Goal: Check status: Check status

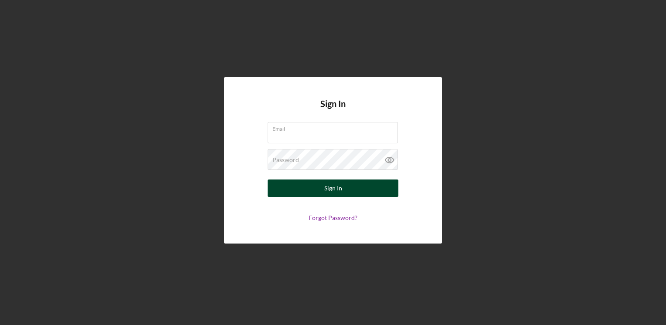
type input "[EMAIL_ADDRESS][DOMAIN_NAME]"
click at [364, 190] on button "Sign In" at bounding box center [332, 187] width 131 height 17
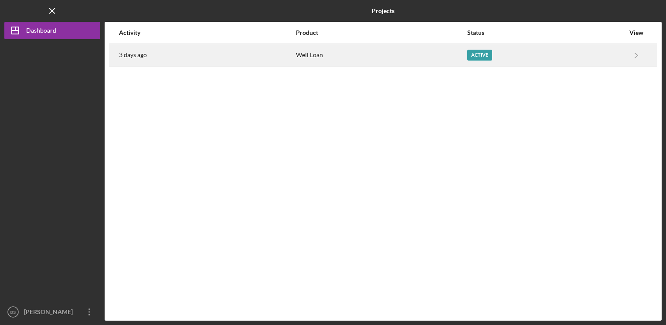
click at [474, 51] on div "Active" at bounding box center [479, 55] width 25 height 11
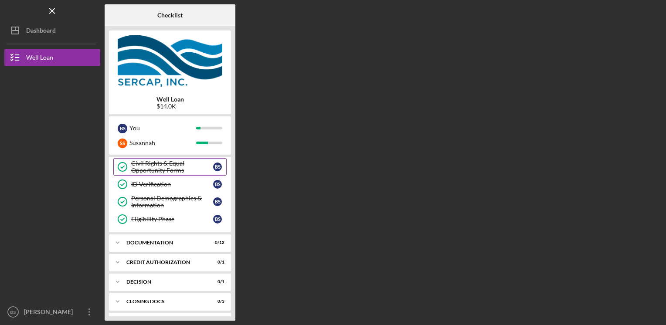
scroll to position [87, 0]
click at [186, 241] on div "Documentation" at bounding box center [173, 241] width 94 height 5
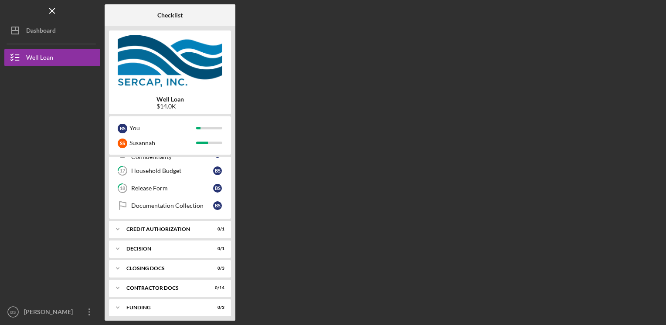
scroll to position [334, 0]
click at [176, 246] on div "Decision" at bounding box center [173, 247] width 94 height 5
click at [181, 226] on div "CREDIT AUTHORIZATION" at bounding box center [173, 228] width 94 height 5
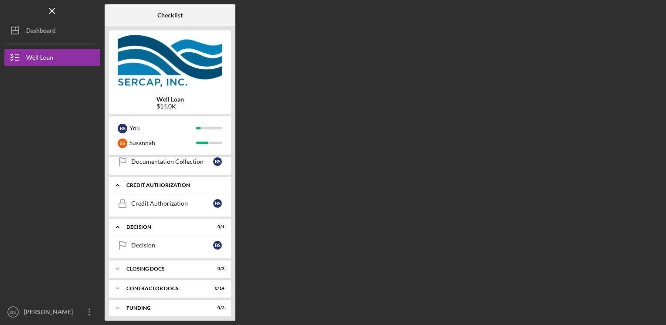
scroll to position [378, 0]
click at [165, 265] on div "CLOSING DOCS" at bounding box center [173, 267] width 94 height 5
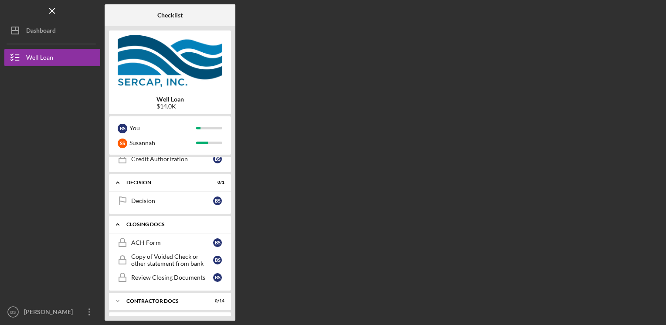
scroll to position [434, 0]
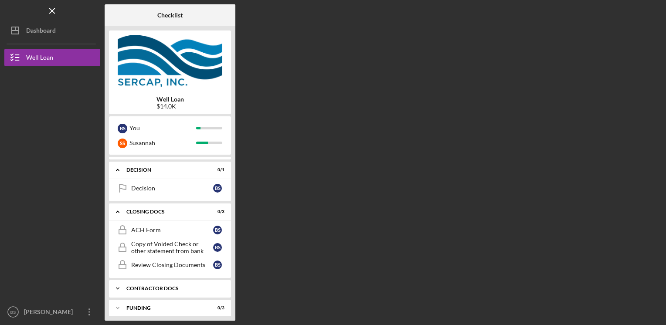
click at [170, 286] on div "Contractor Docs" at bounding box center [173, 288] width 94 height 5
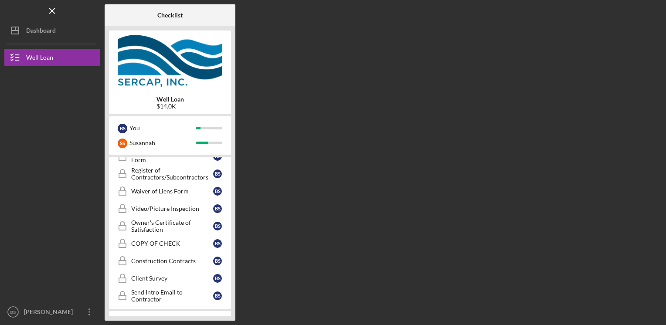
scroll to position [681, 0]
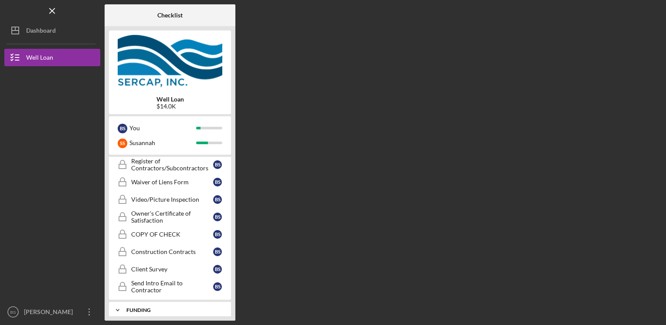
click at [165, 308] on div "Funding" at bounding box center [173, 310] width 94 height 5
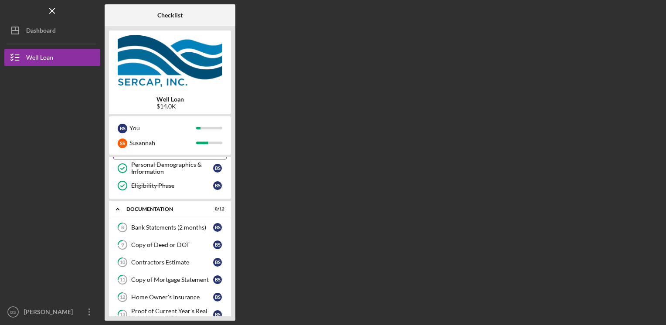
scroll to position [131, 0]
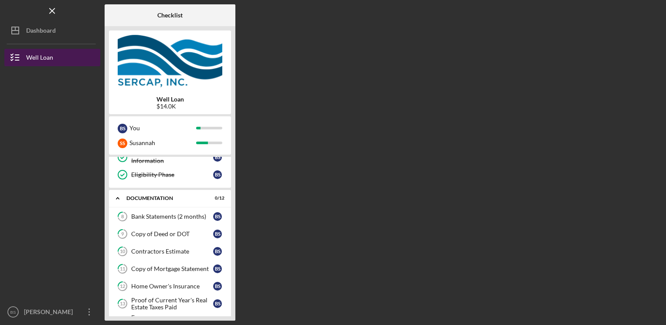
click at [34, 57] on div "Well Loan" at bounding box center [39, 59] width 27 height 20
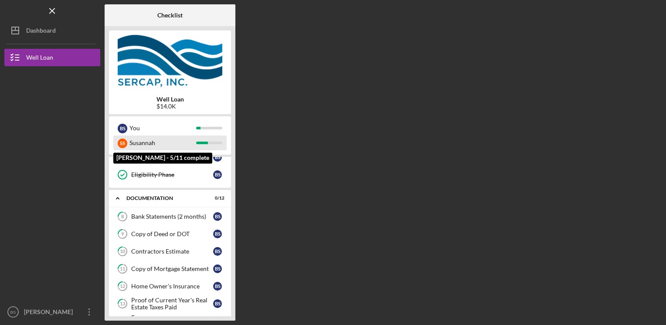
click at [132, 142] on div "Susannah" at bounding box center [162, 142] width 67 height 15
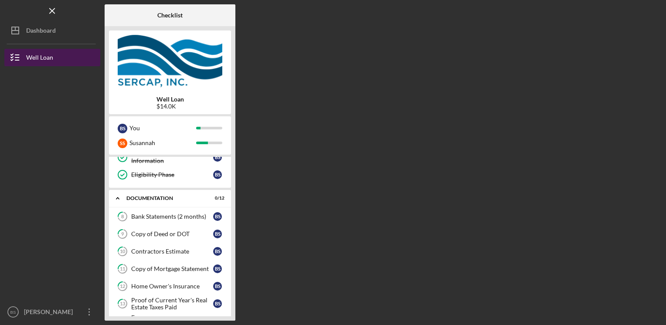
click at [27, 59] on div "Well Loan" at bounding box center [39, 59] width 27 height 20
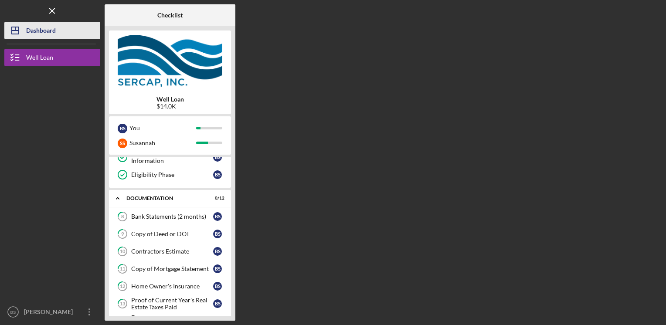
click at [27, 32] on div "Dashboard" at bounding box center [41, 32] width 30 height 20
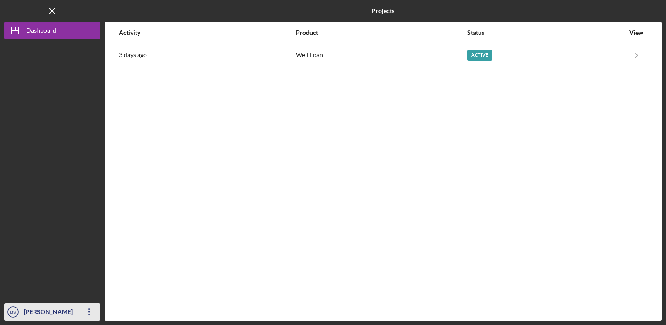
click at [31, 311] on div "[PERSON_NAME]" at bounding box center [50, 313] width 57 height 20
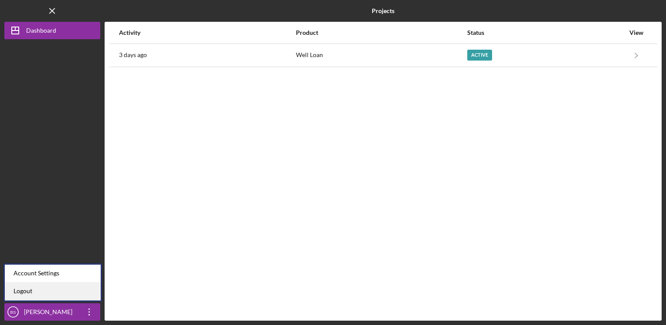
click at [34, 291] on link "Logout" at bounding box center [53, 291] width 96 height 18
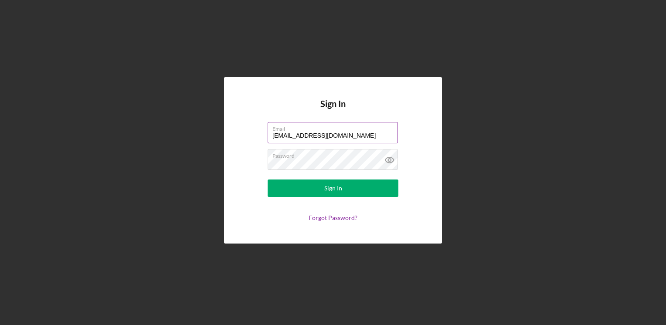
click at [327, 132] on div "Email [EMAIL_ADDRESS][DOMAIN_NAME]" at bounding box center [332, 133] width 131 height 22
type input "[EMAIL_ADDRESS][DOMAIN_NAME]"
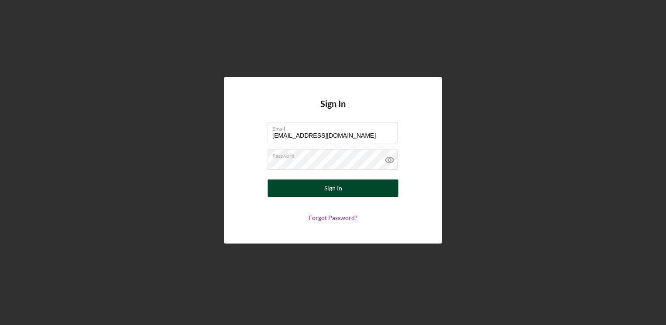
click at [349, 185] on button "Sign In" at bounding box center [332, 187] width 131 height 17
